Goal: Task Accomplishment & Management: Manage account settings

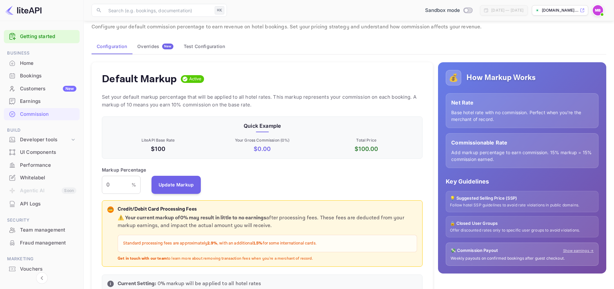
scroll to position [110, 316]
click at [40, 89] on div "Customers New" at bounding box center [48, 88] width 56 height 7
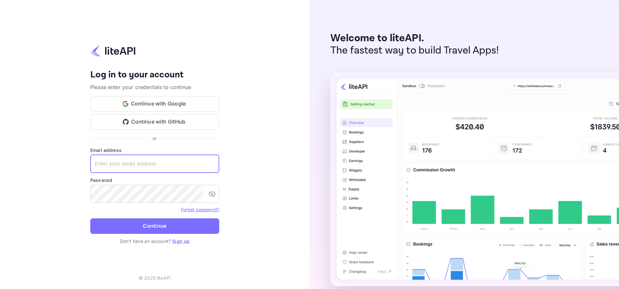
click at [166, 170] on input "text" at bounding box center [154, 164] width 129 height 18
click at [0, 289] on com-1password-button at bounding box center [0, 289] width 0 height 0
type input "dev@insiderinns.com"
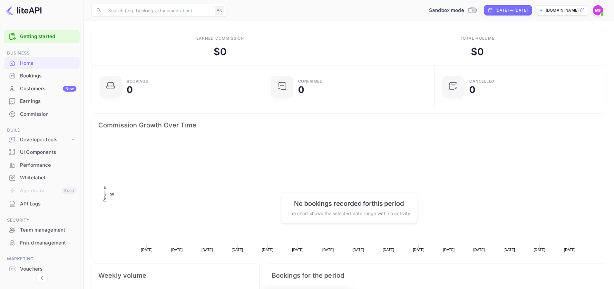
scroll to position [100, 163]
click at [33, 178] on div "Whitelabel" at bounding box center [48, 177] width 56 height 7
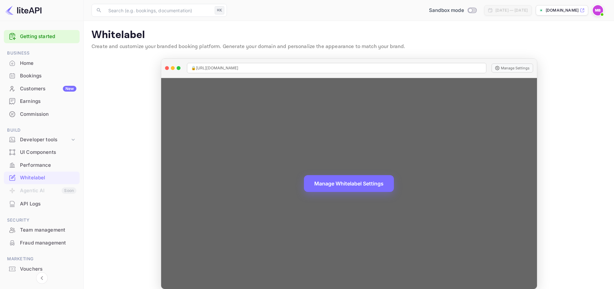
click at [381, 69] on div "🔒 https://insiderinns.nuitee.link" at bounding box center [337, 68] width 300 height 10
click at [237, 70] on span "🔒 https://insiderinns.nuitee.link" at bounding box center [214, 68] width 47 height 6
click at [515, 71] on button "Manage Settings" at bounding box center [513, 68] width 42 height 9
